Goal: Information Seeking & Learning: Learn about a topic

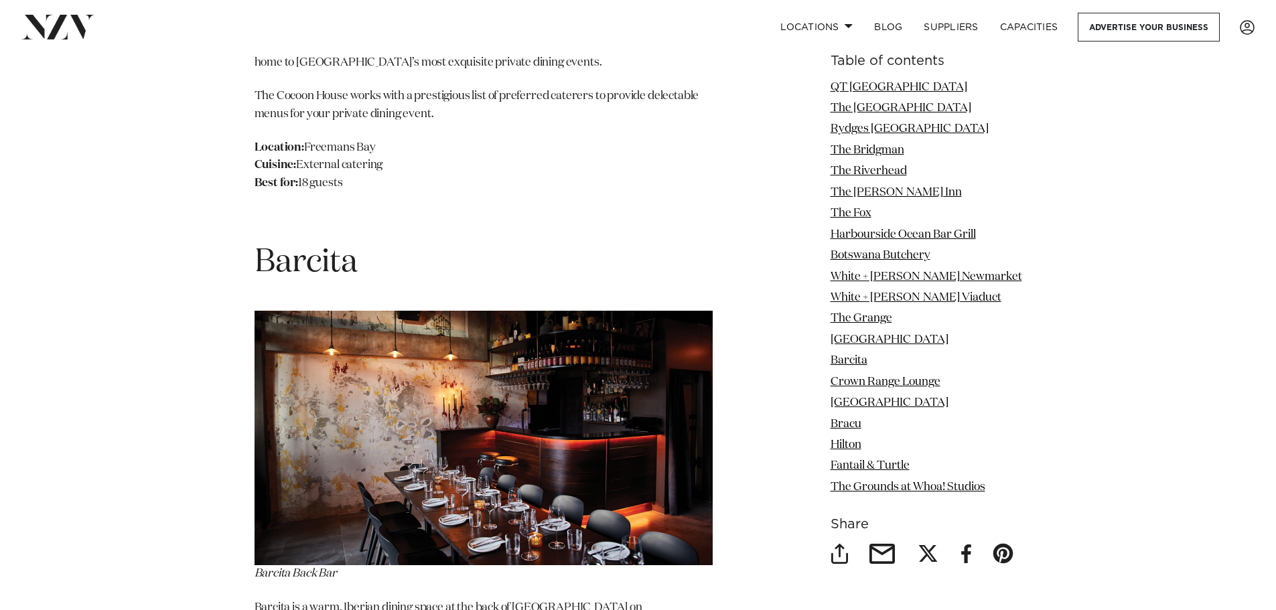
scroll to position [10333, 0]
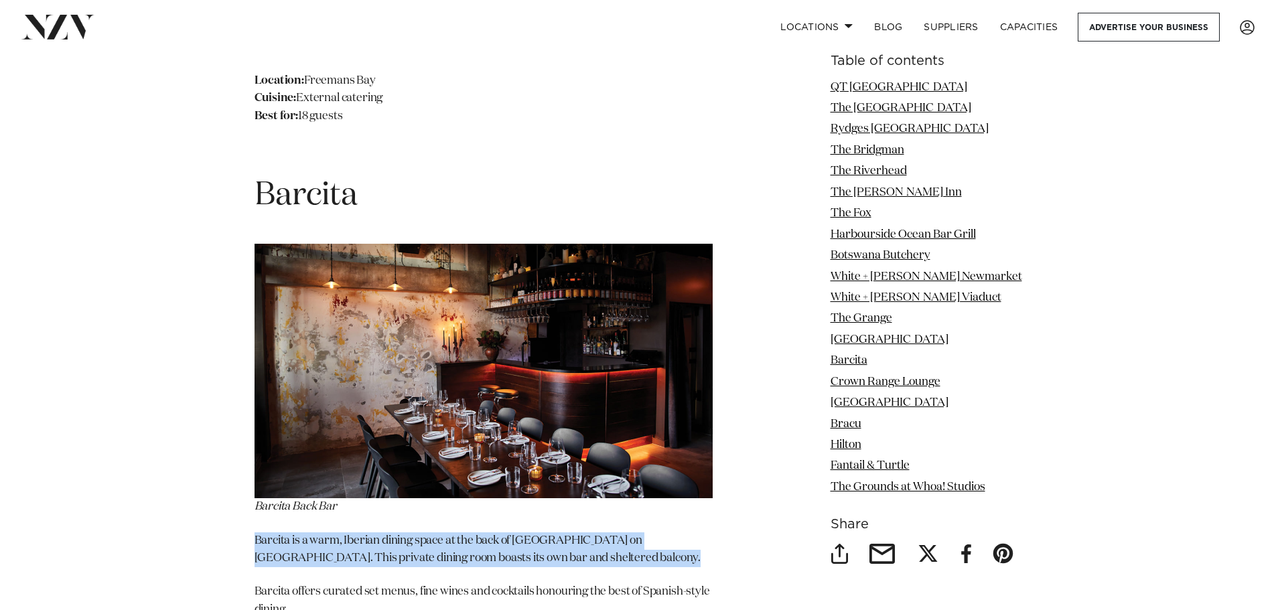
drag, startPoint x: 252, startPoint y: 356, endPoint x: 660, endPoint y: 380, distance: 408.5
copy p "Barcita is a warm, Iberian dining space at the back of [GEOGRAPHIC_DATA] on [GE…"
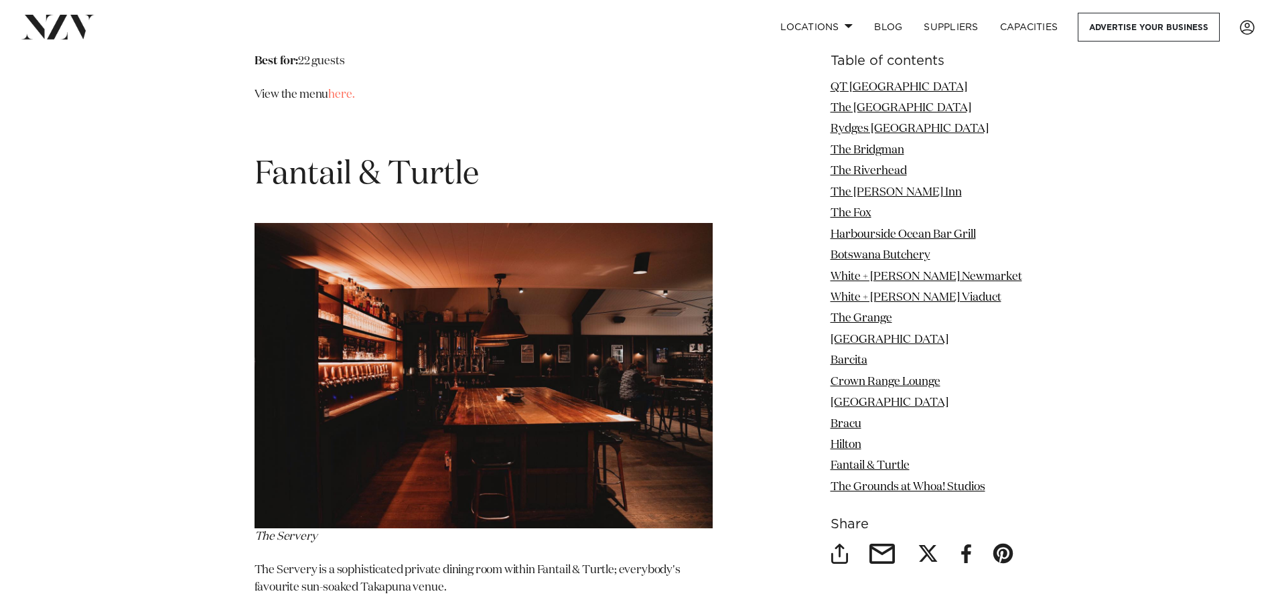
scroll to position [13613, 0]
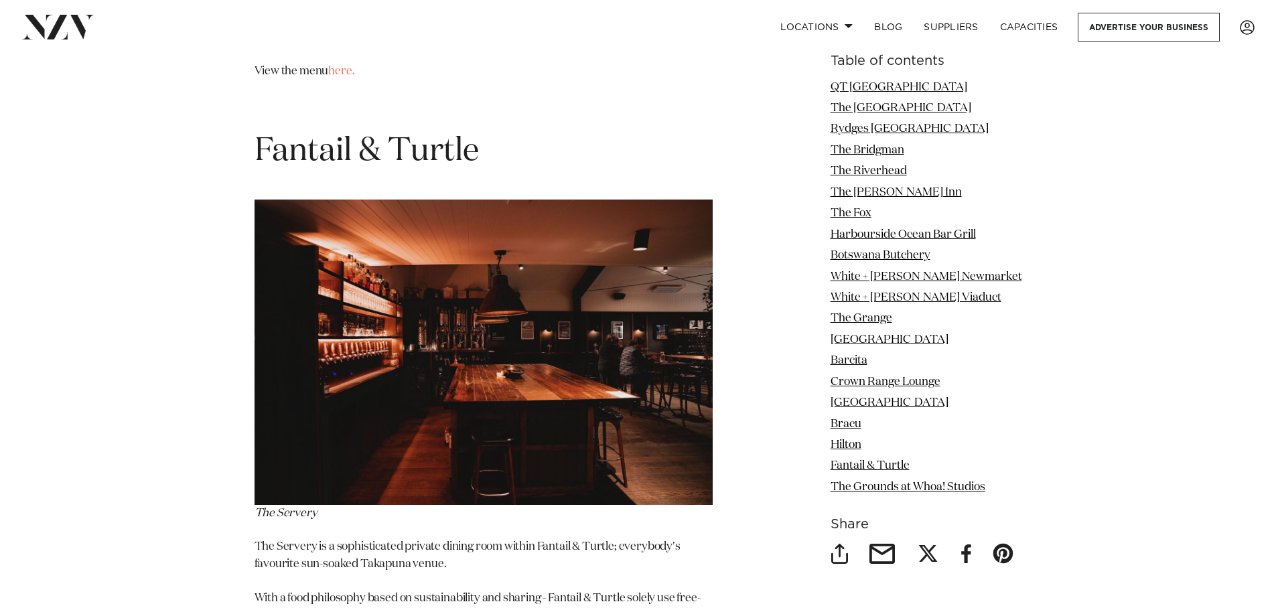
drag, startPoint x: 255, startPoint y: 335, endPoint x: 352, endPoint y: 337, distance: 97.1
click at [352, 337] on p "The Servery" at bounding box center [483, 361] width 458 height 323
copy span "The Servery"
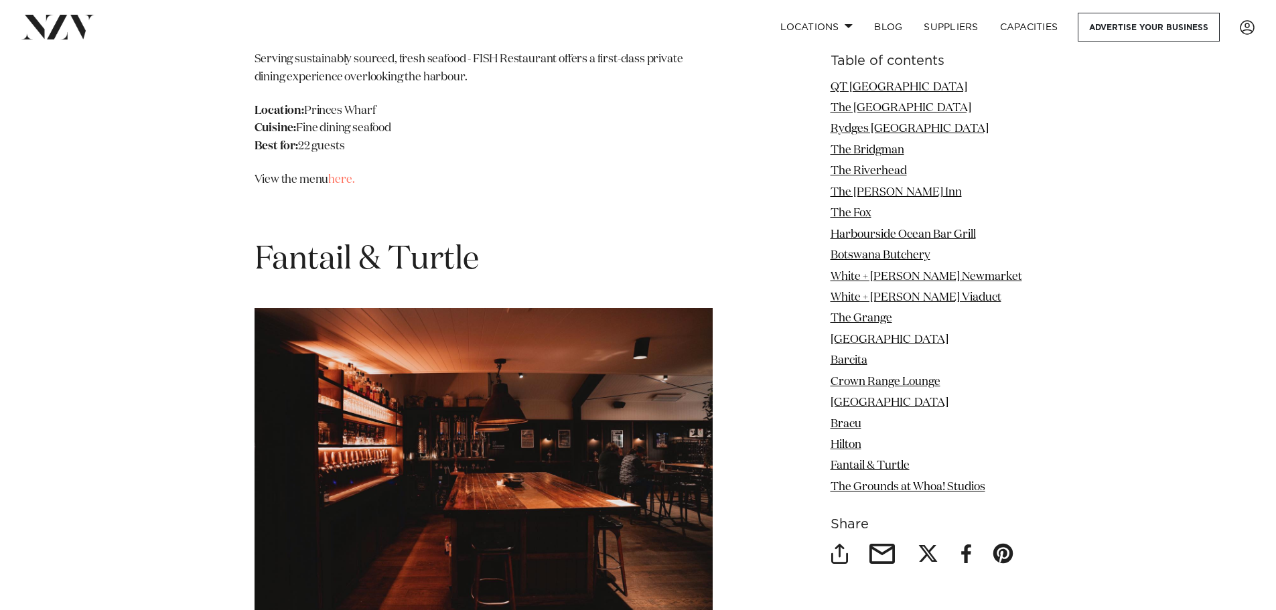
scroll to position [13479, 0]
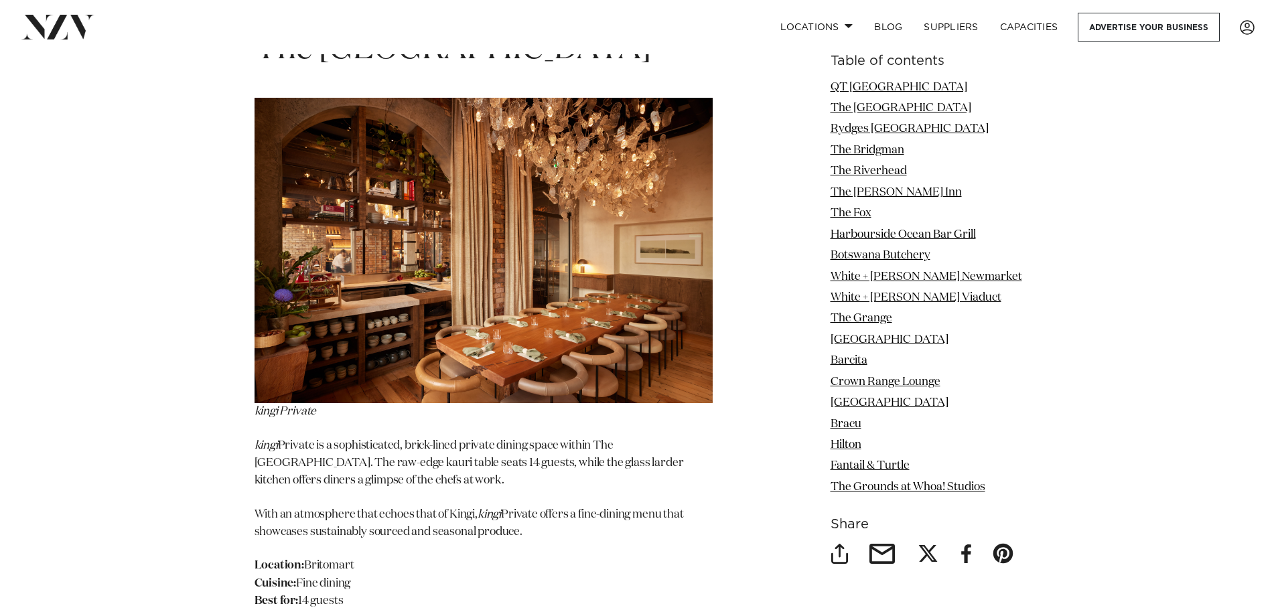
scroll to position [2410, 0]
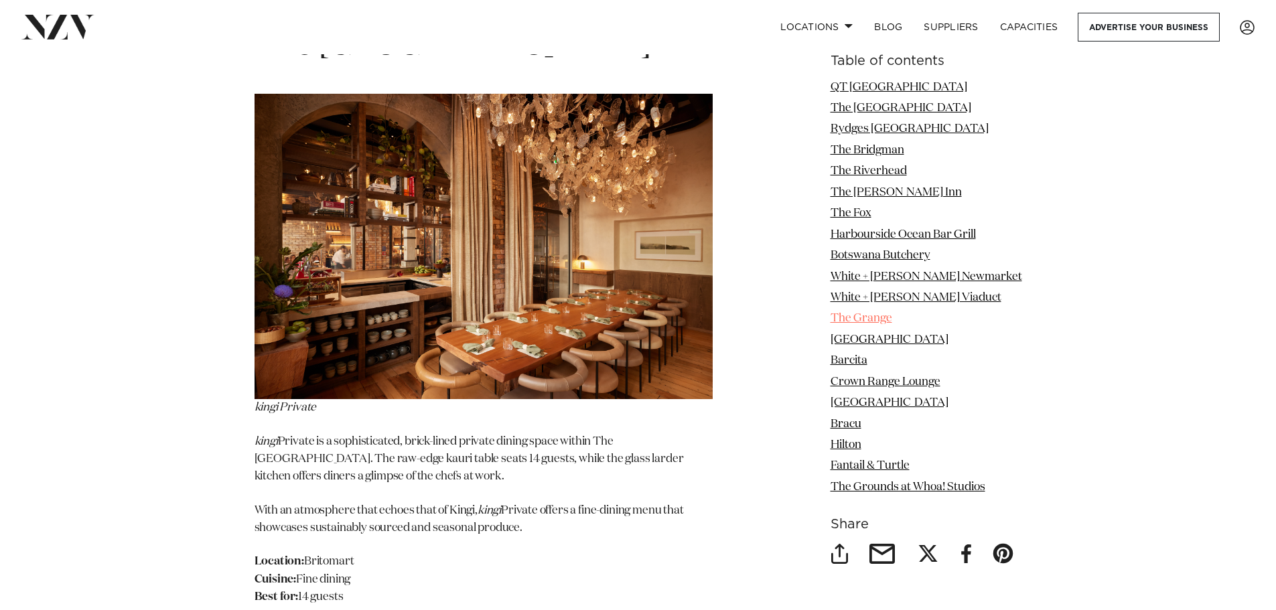
click at [870, 315] on link "The Grange" at bounding box center [861, 318] width 62 height 11
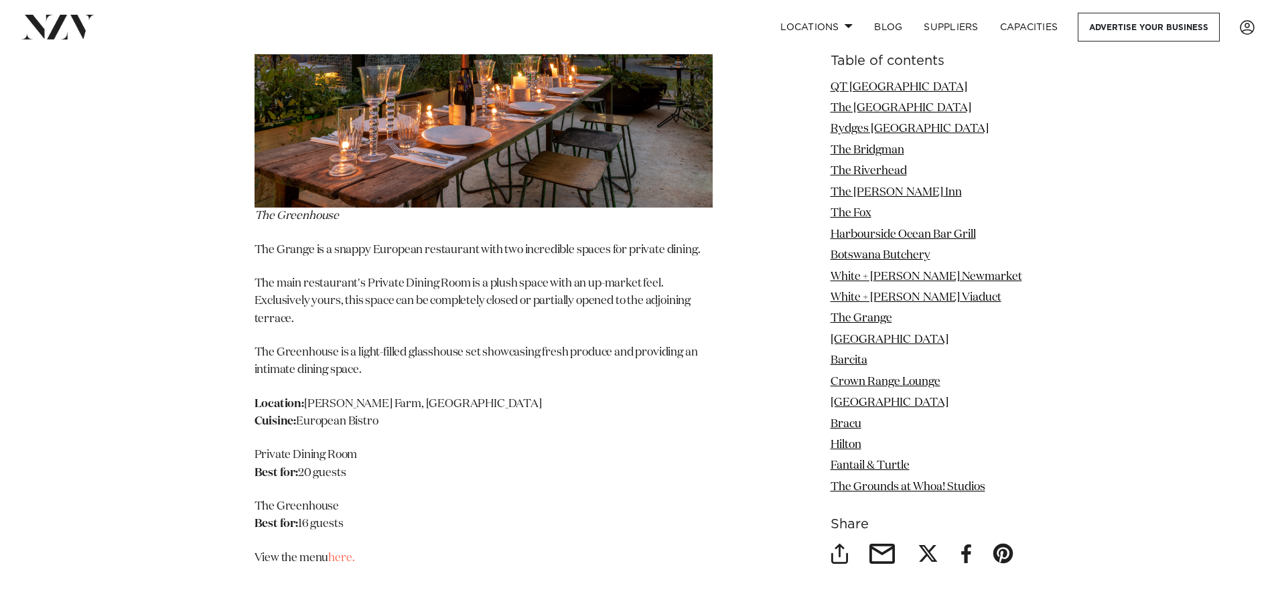
scroll to position [9149, 0]
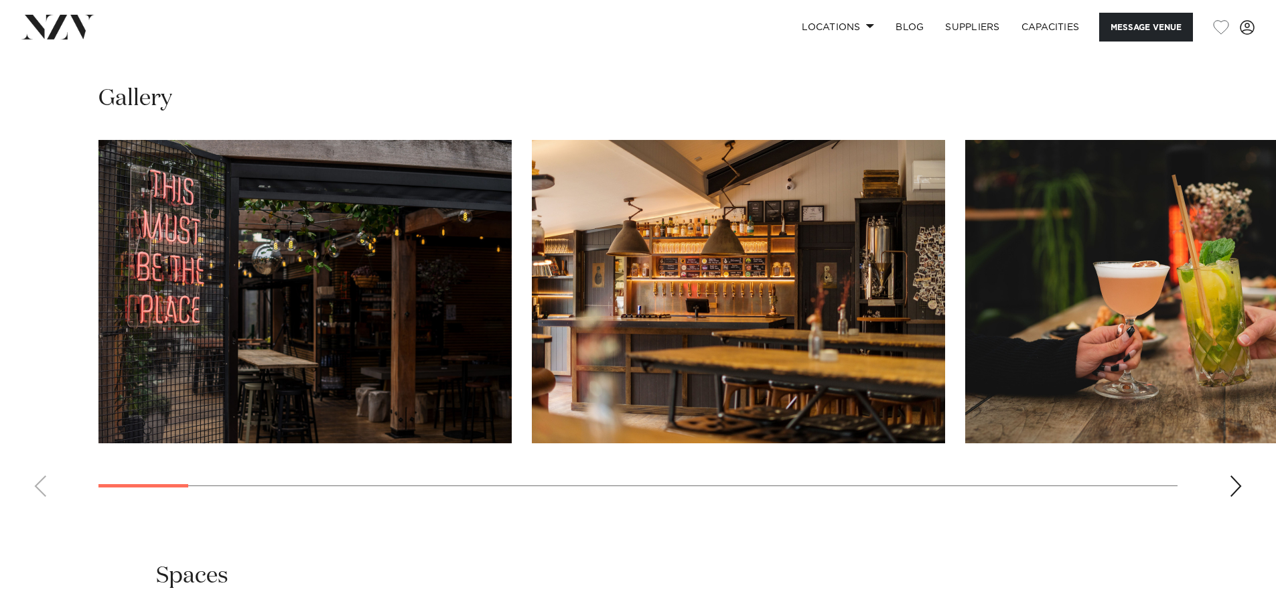
scroll to position [1473, 0]
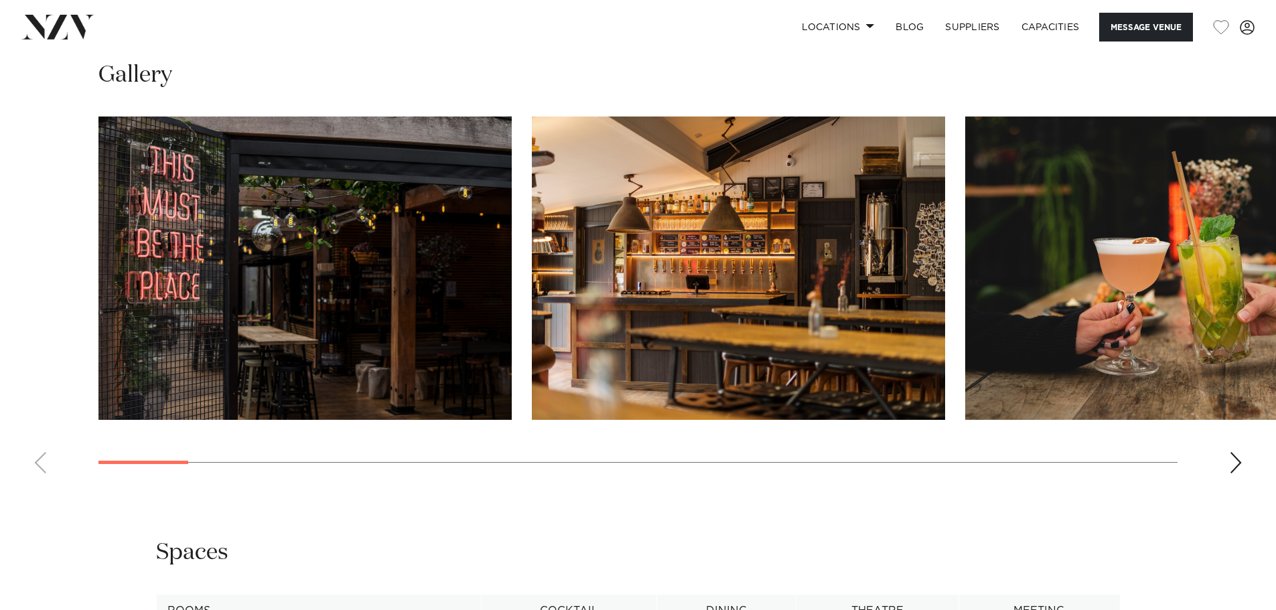
click at [1230, 461] on div "Next slide" at bounding box center [1235, 462] width 13 height 21
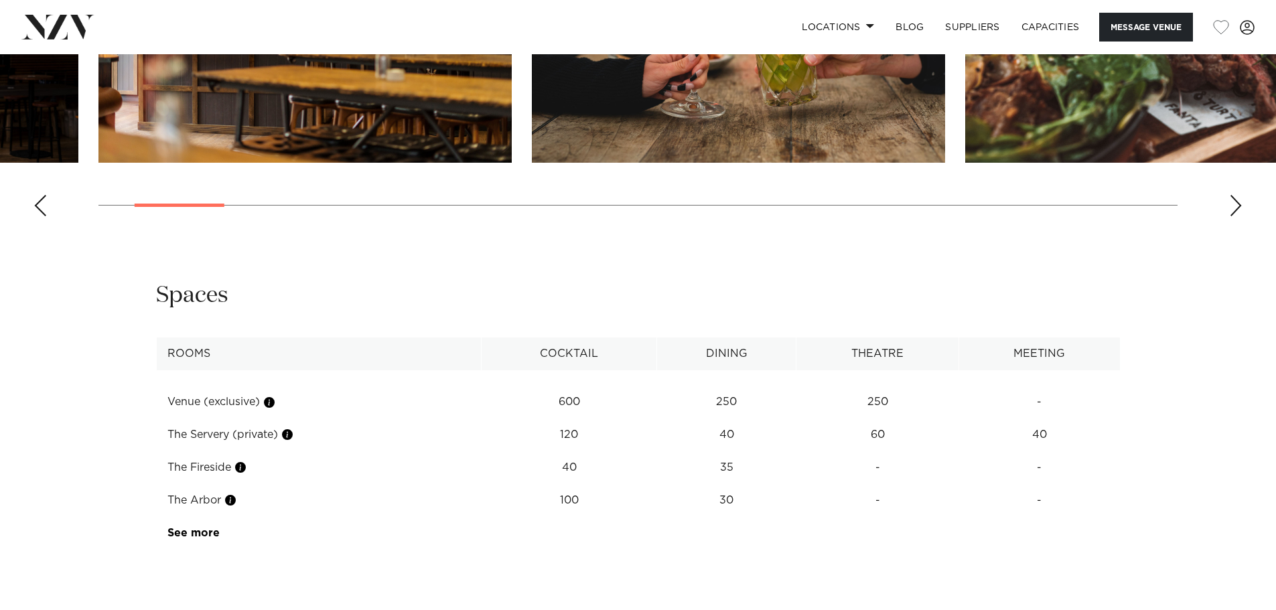
scroll to position [1808, 0]
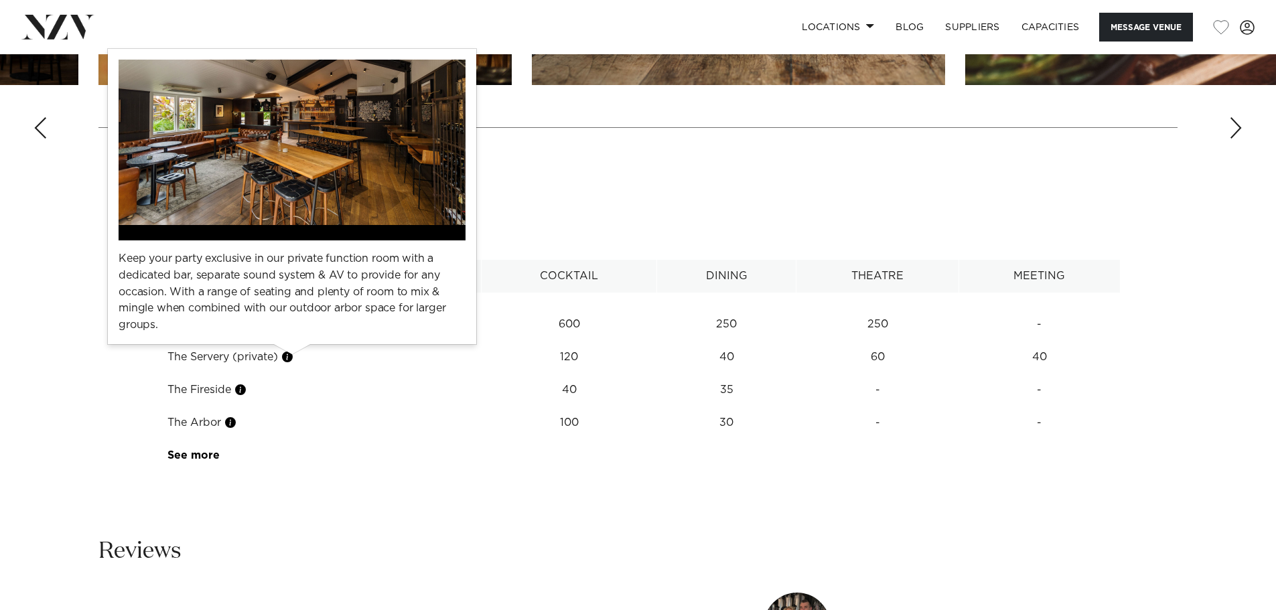
click at [293, 356] on button "button" at bounding box center [287, 356] width 13 height 13
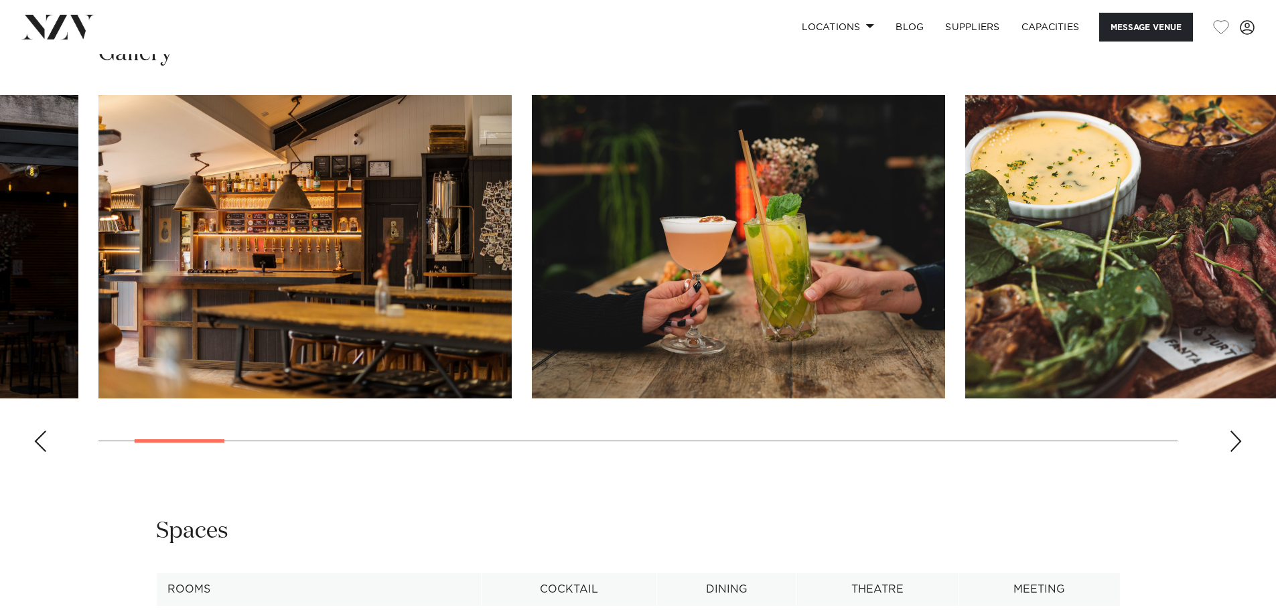
scroll to position [1473, 0]
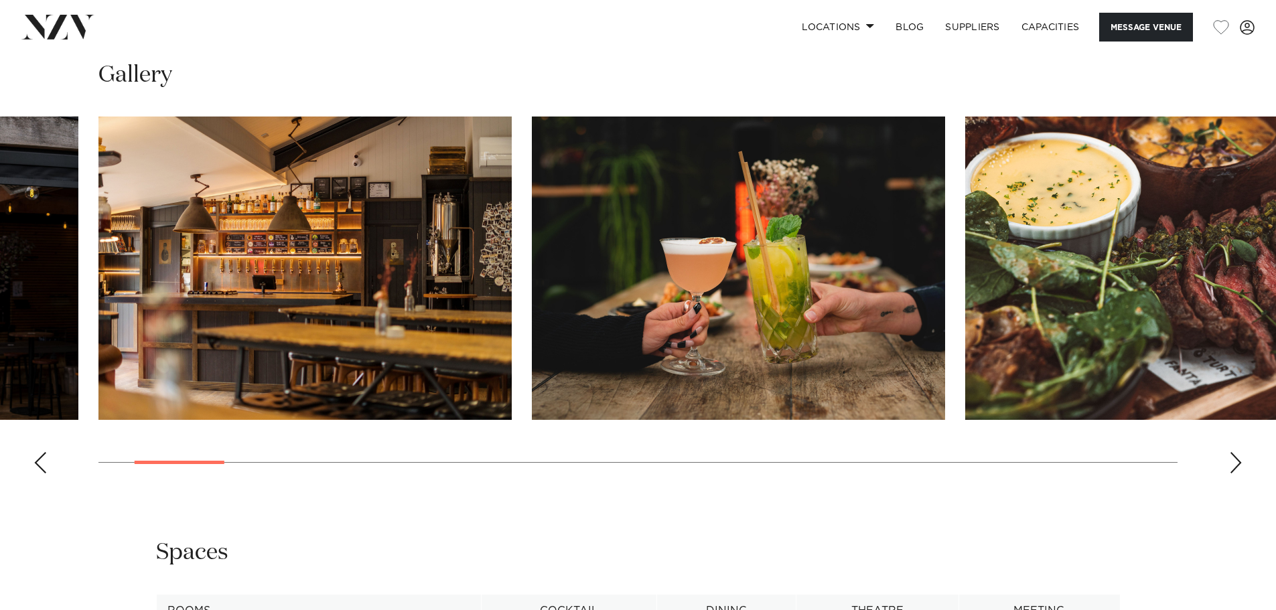
click at [1253, 454] on swiper-container at bounding box center [638, 301] width 1276 height 368
click at [1232, 461] on div "Next slide" at bounding box center [1235, 462] width 13 height 21
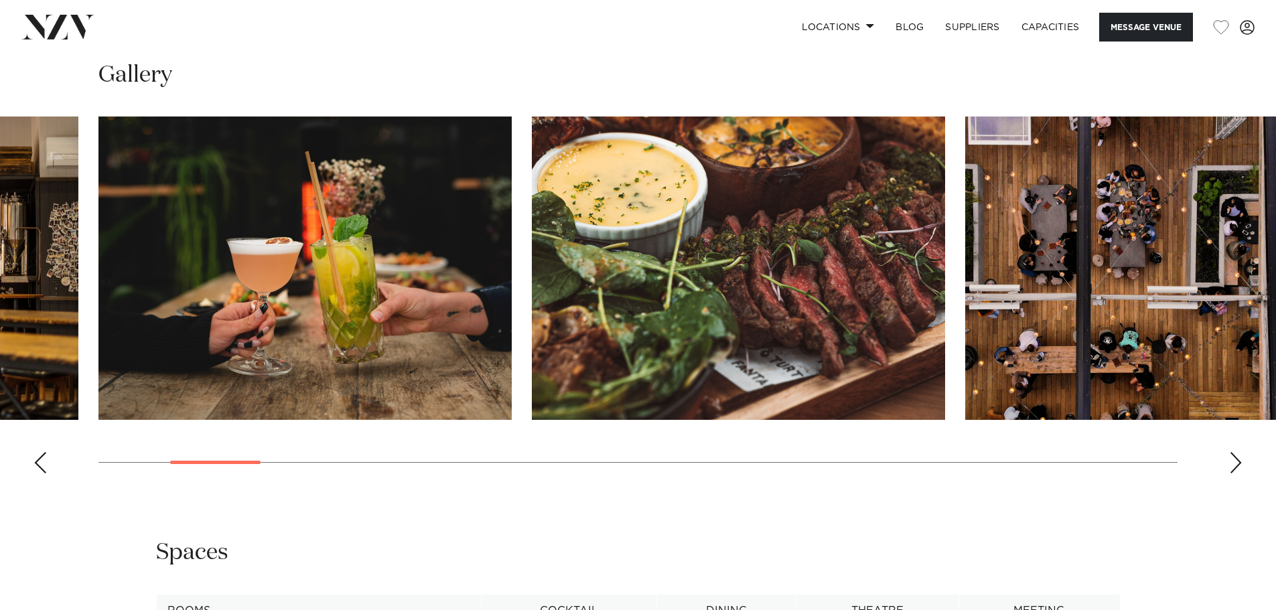
click at [1232, 461] on div "Next slide" at bounding box center [1235, 462] width 13 height 21
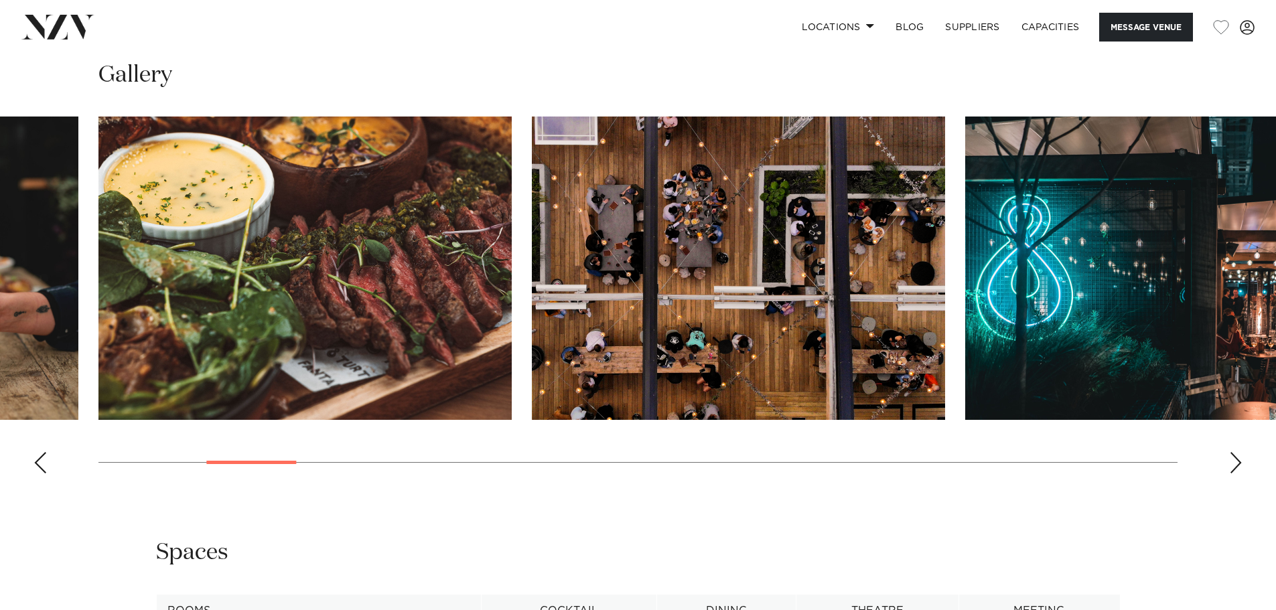
click at [1232, 461] on div "Next slide" at bounding box center [1235, 462] width 13 height 21
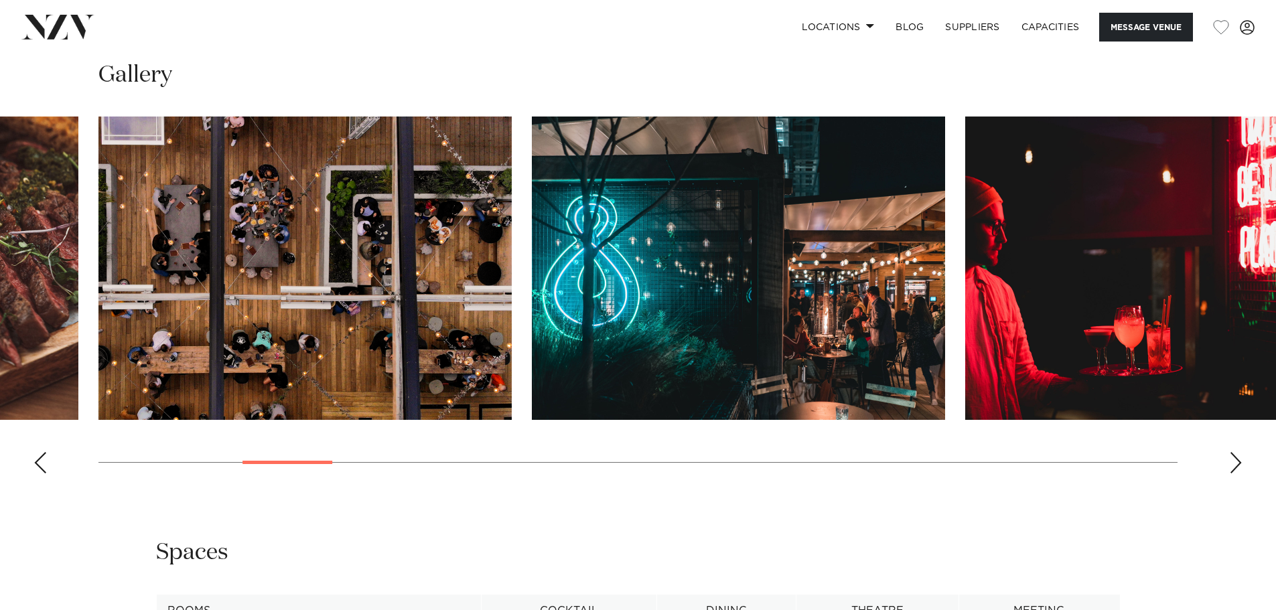
click at [1232, 461] on div "Next slide" at bounding box center [1235, 462] width 13 height 21
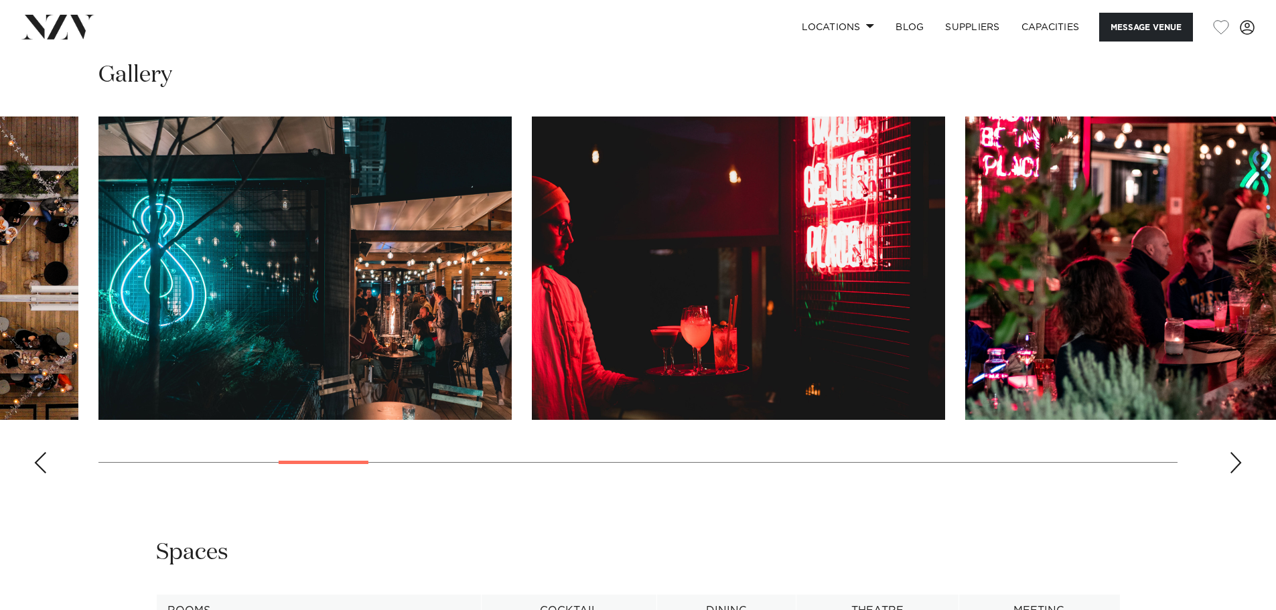
click at [1232, 461] on div "Next slide" at bounding box center [1235, 462] width 13 height 21
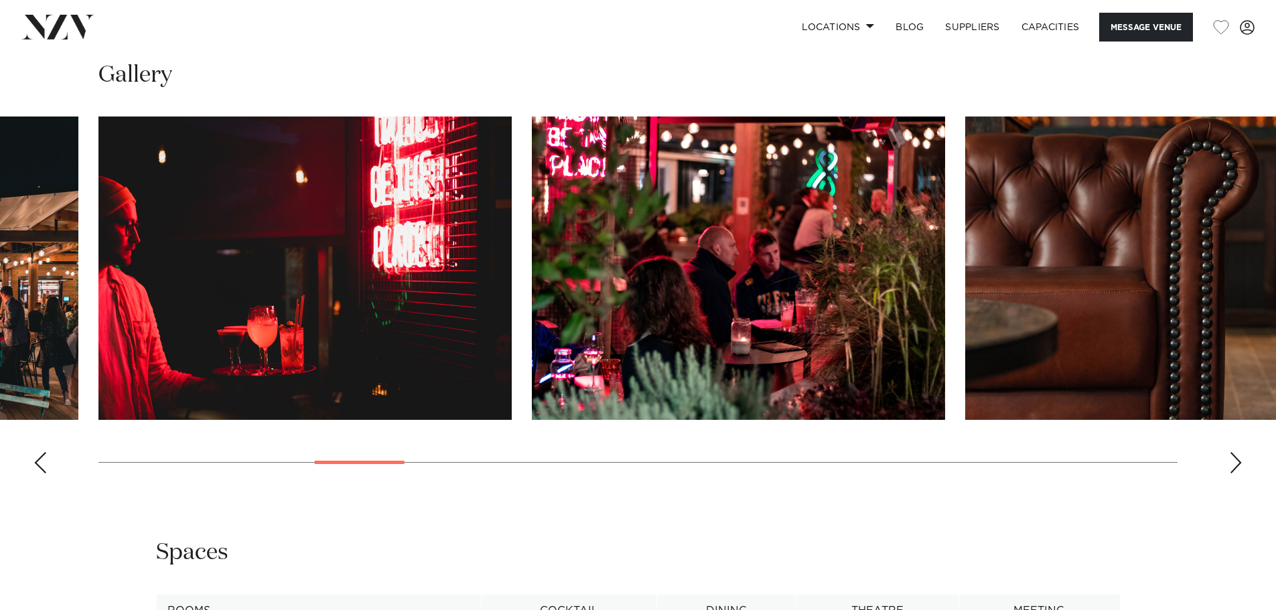
click at [1232, 461] on div "Next slide" at bounding box center [1235, 462] width 13 height 21
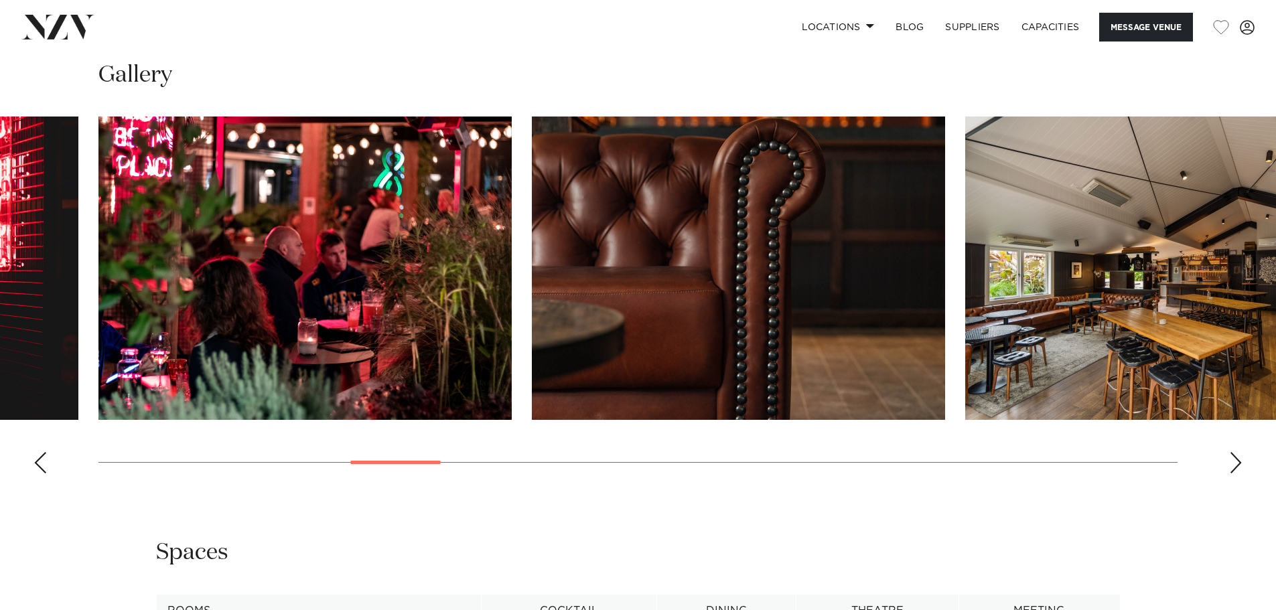
click at [1232, 461] on div "Next slide" at bounding box center [1235, 462] width 13 height 21
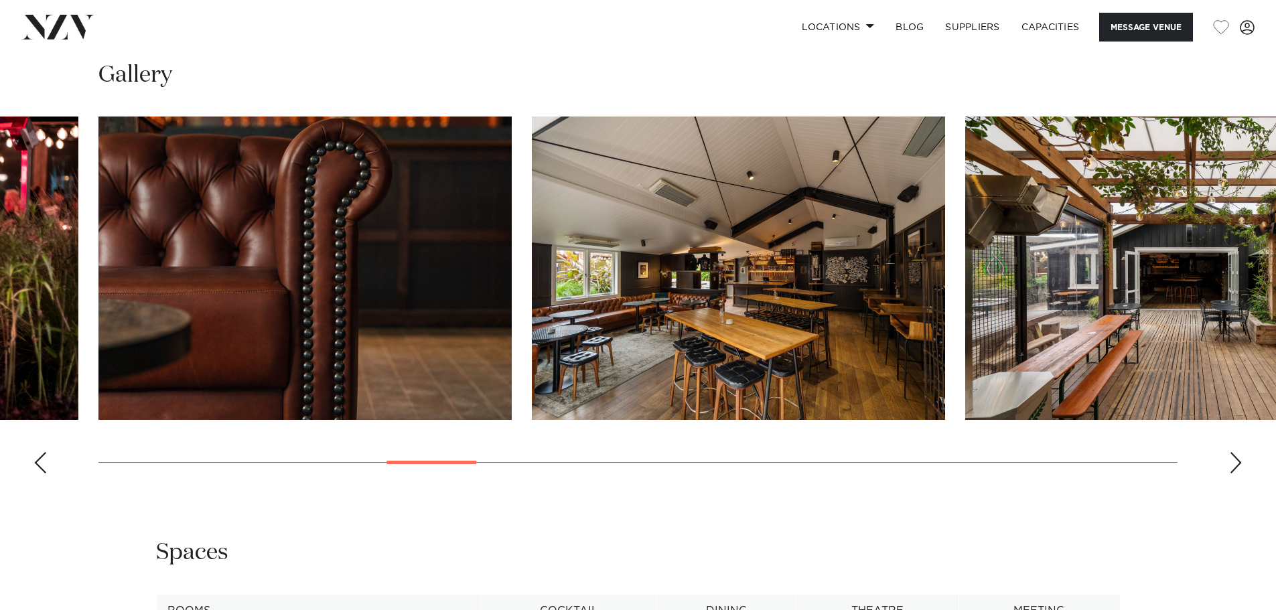
click at [700, 279] on img "10 / 30" at bounding box center [738, 268] width 413 height 303
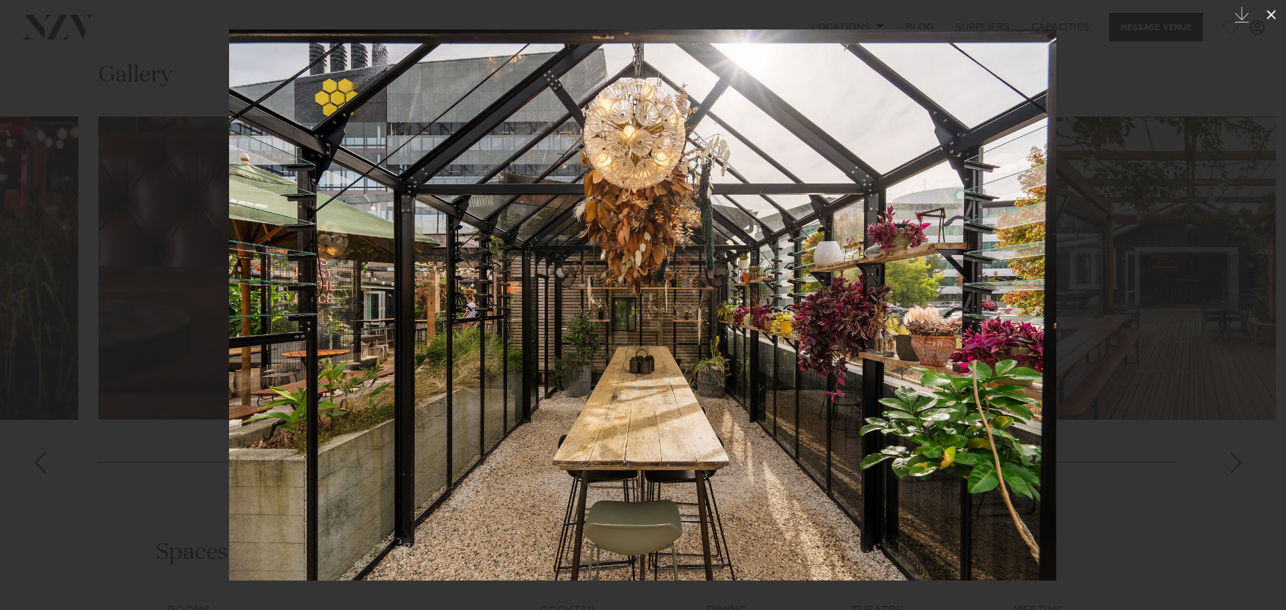
click at [1267, 15] on icon at bounding box center [1271, 15] width 16 height 16
